Goal: Information Seeking & Learning: Understand process/instructions

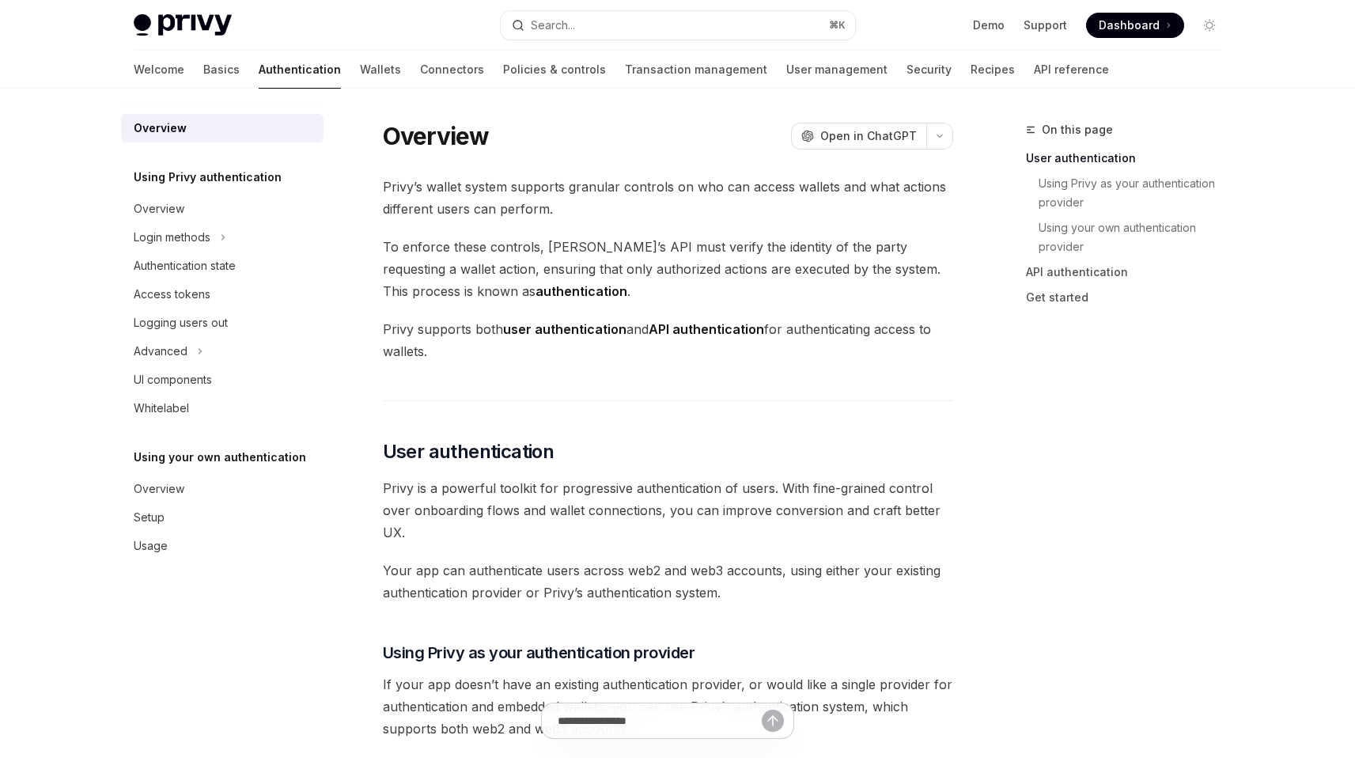
click at [130, 73] on div "Welcome Basics Authentication Wallets Connectors Policies & controls Transactio…" at bounding box center [678, 70] width 1164 height 38
click at [203, 62] on link "Basics" at bounding box center [221, 70] width 36 height 38
type textarea "*"
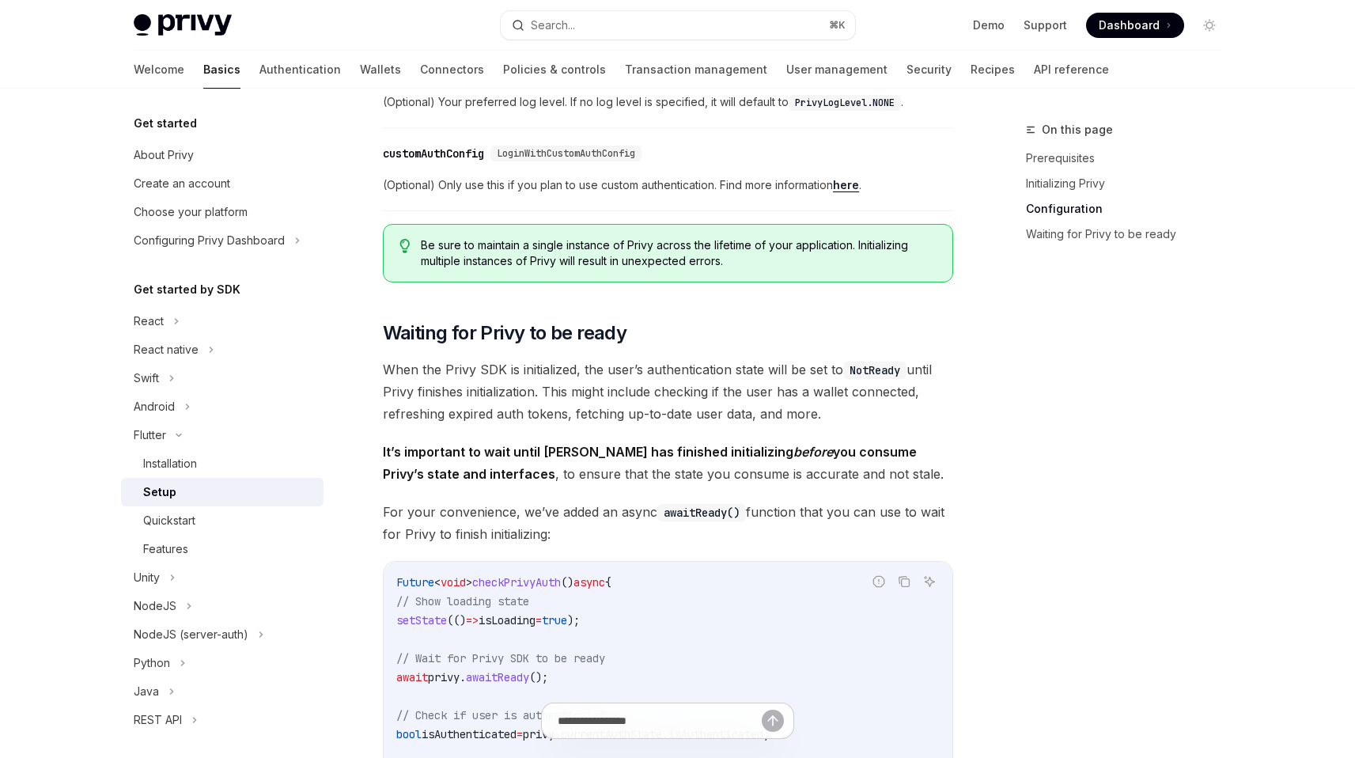
click at [709, 184] on span "(Optional) Only use this if you plan to use custom authentication. Find more in…" at bounding box center [668, 185] width 570 height 19
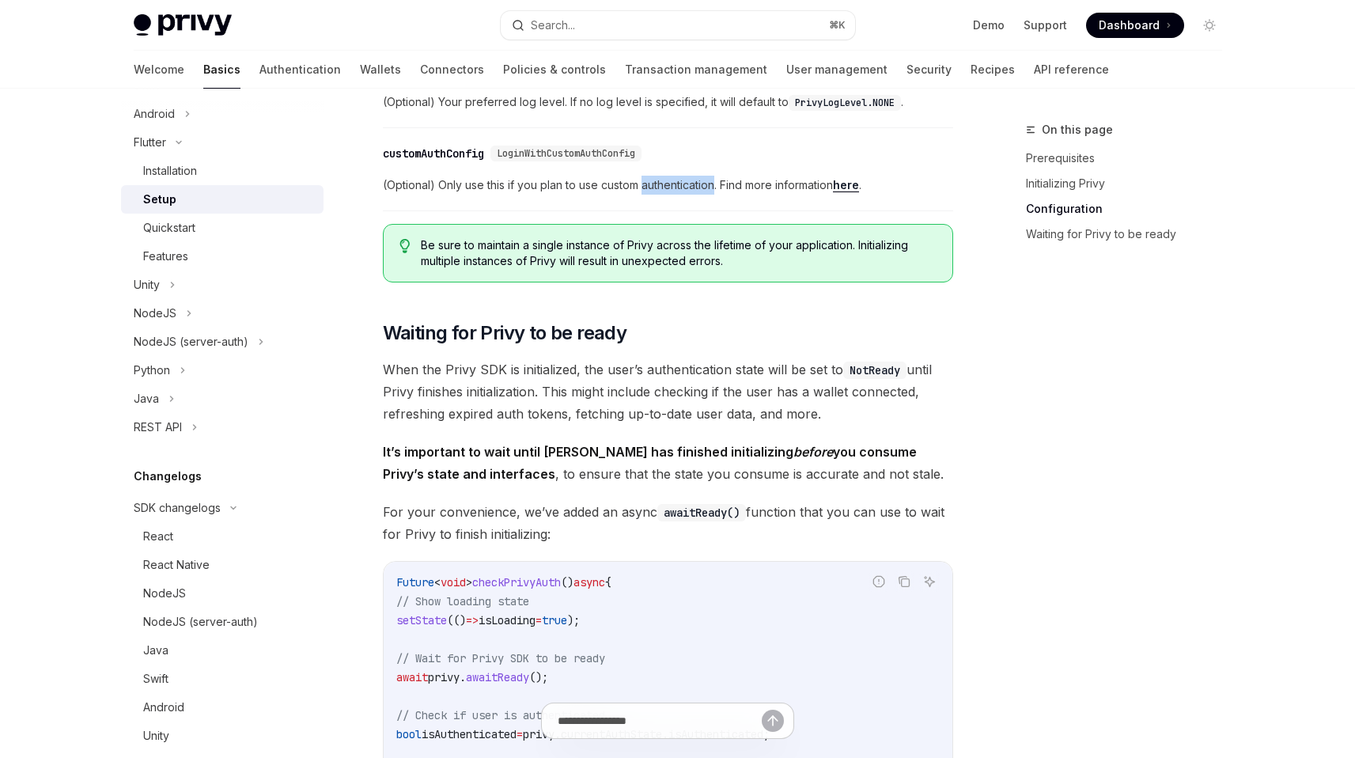
click at [709, 184] on span "(Optional) Only use this if you plan to use custom authentication. Find more in…" at bounding box center [668, 185] width 570 height 19
